Goal: Transaction & Acquisition: Purchase product/service

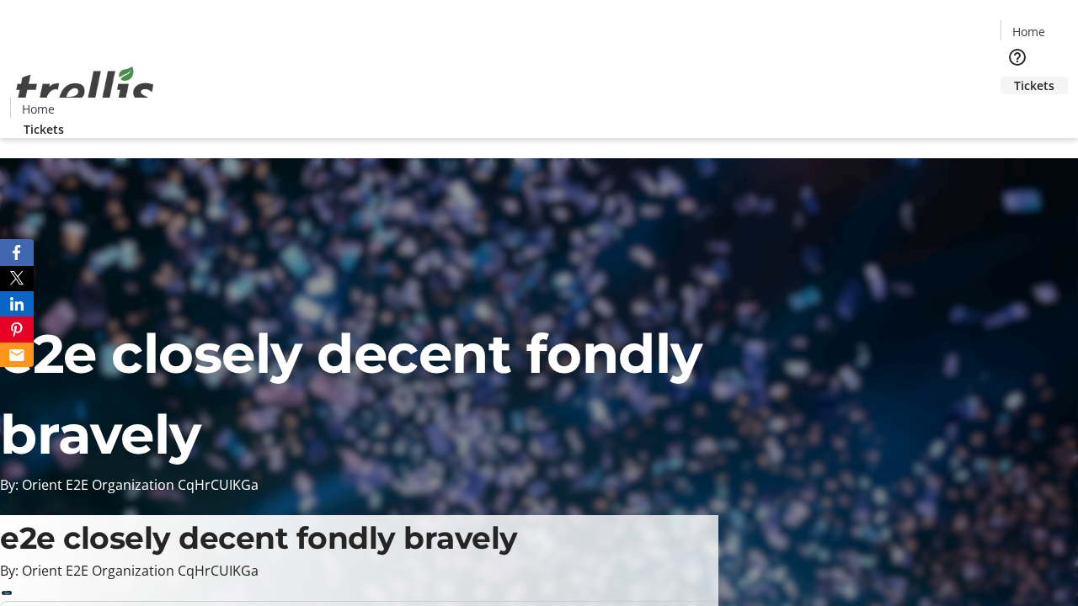
click at [1014, 77] on span "Tickets" at bounding box center [1034, 86] width 40 height 18
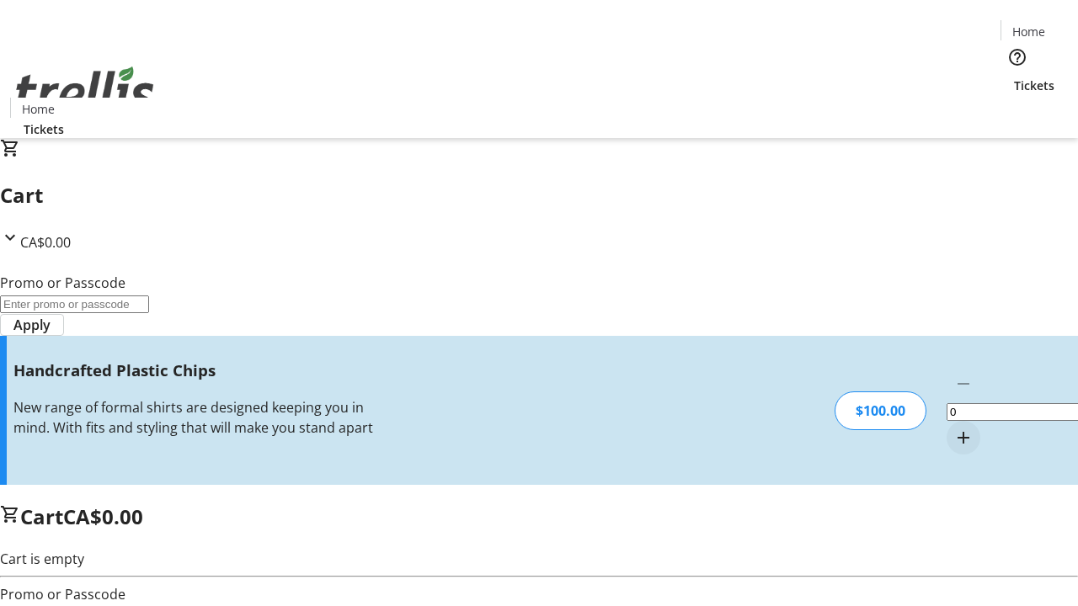
click at [953, 428] on mat-icon "Increment by one" at bounding box center [963, 438] width 20 height 20
type input "1"
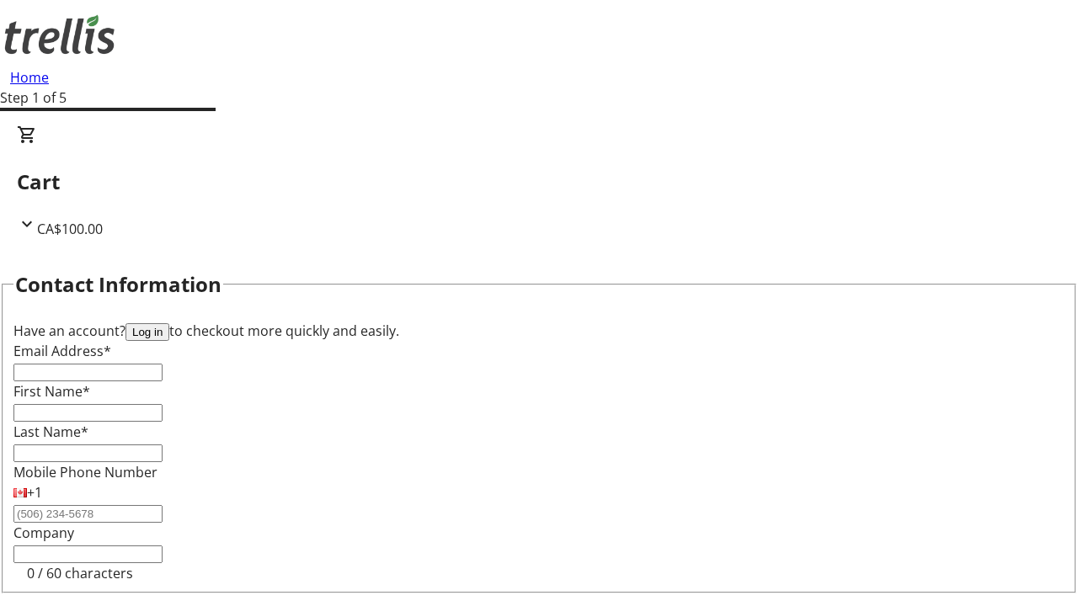
type input "FREE"
type input "[PERSON_NAME][EMAIL_ADDRESS][DOMAIN_NAME]"
type input "[PERSON_NAME]"
type input "Upton"
